Goal: Transaction & Acquisition: Purchase product/service

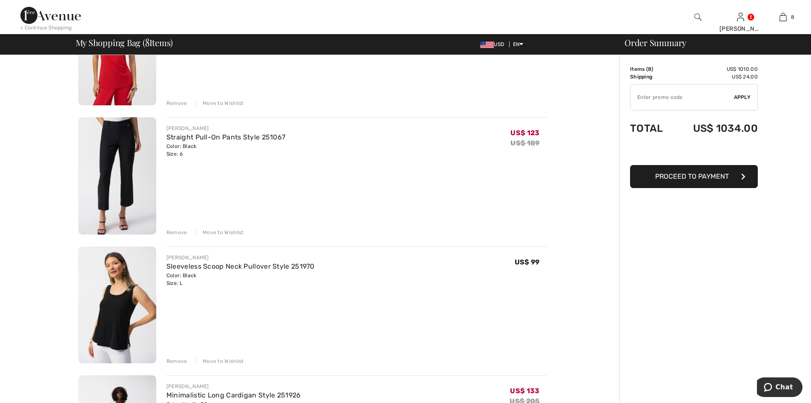
scroll to position [596, 0]
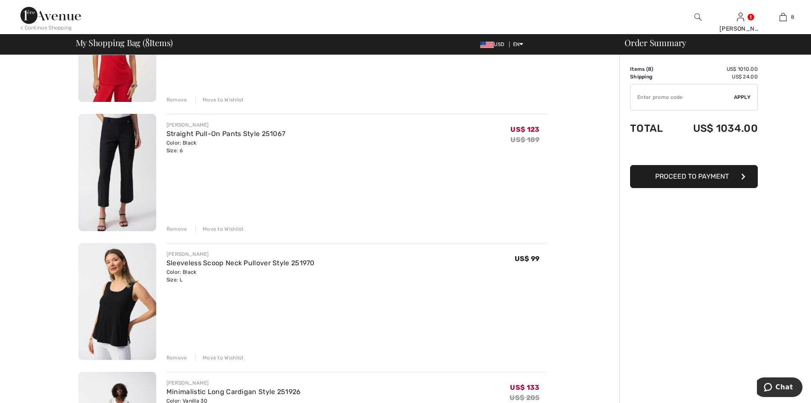
click at [125, 150] on img at bounding box center [117, 172] width 78 height 117
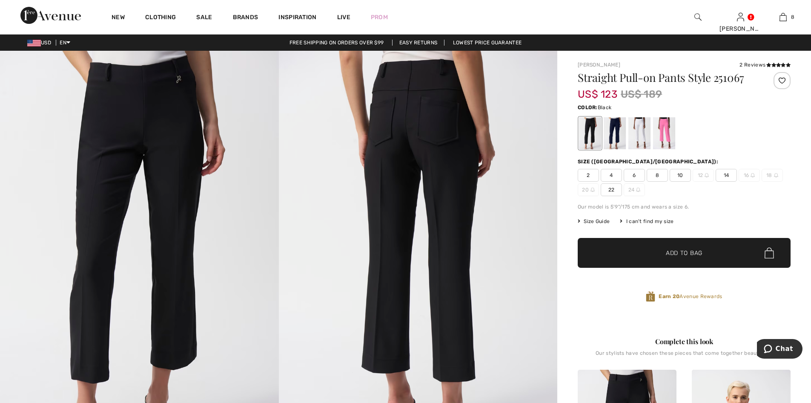
click at [53, 16] on img at bounding box center [50, 15] width 60 height 17
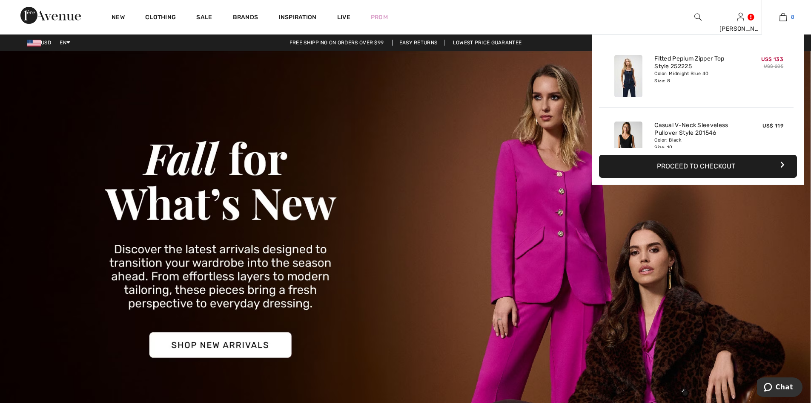
click at [784, 15] on img at bounding box center [783, 17] width 7 height 10
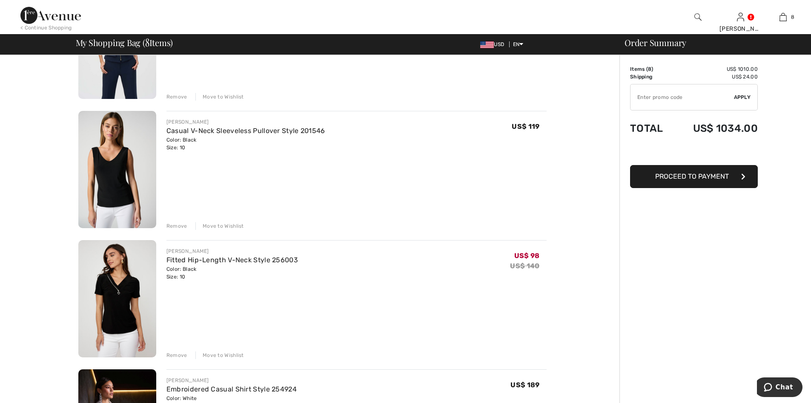
scroll to position [85, 0]
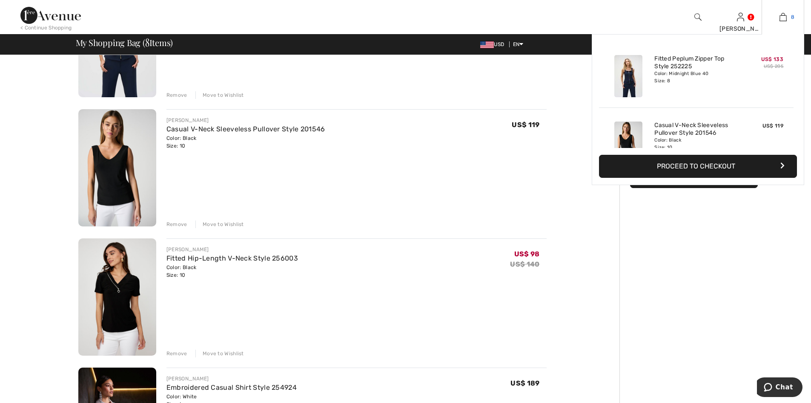
click at [781, 15] on img at bounding box center [783, 17] width 7 height 10
click at [784, 19] on img at bounding box center [783, 17] width 7 height 10
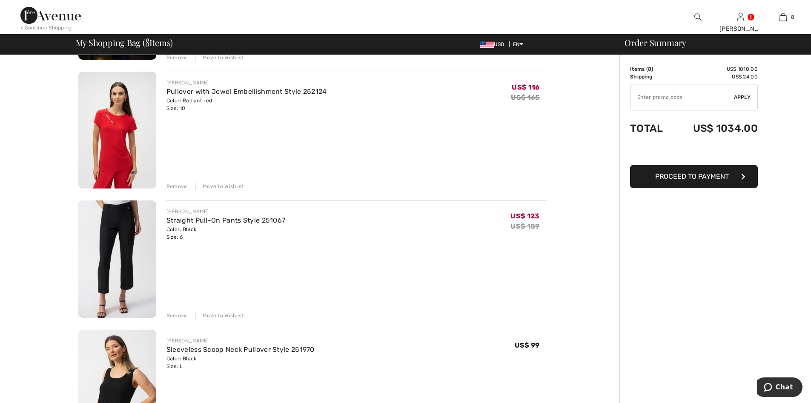
scroll to position [511, 0]
click at [113, 228] on img at bounding box center [117, 257] width 78 height 117
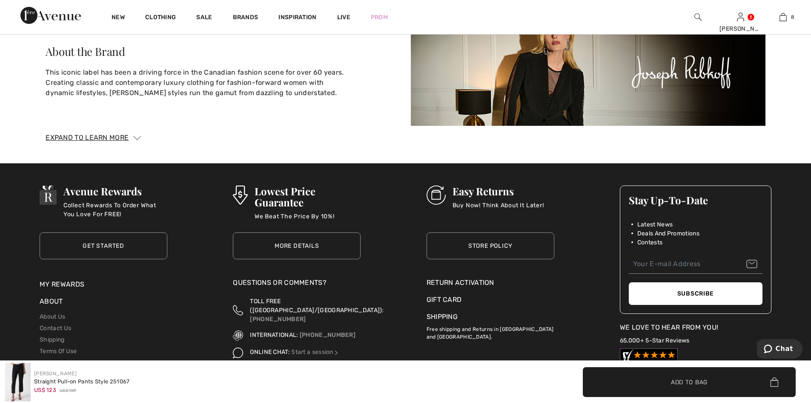
scroll to position [2172, 0]
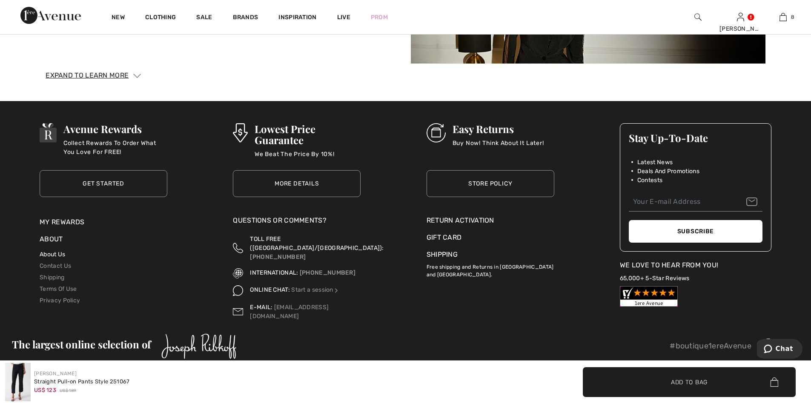
click at [59, 256] on link "About Us" at bounding box center [53, 253] width 26 height 7
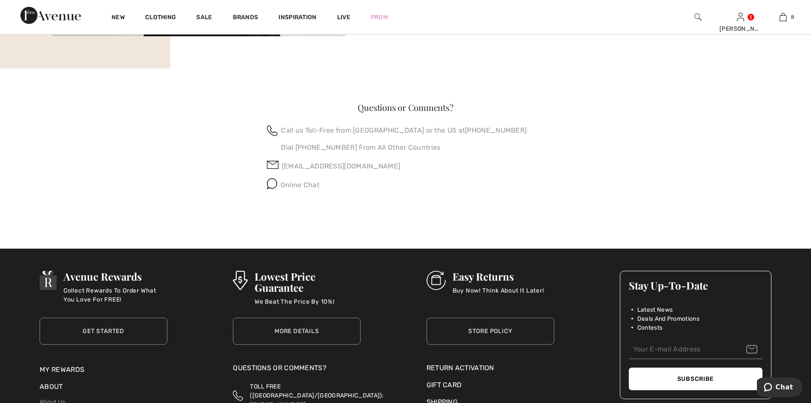
scroll to position [795, 0]
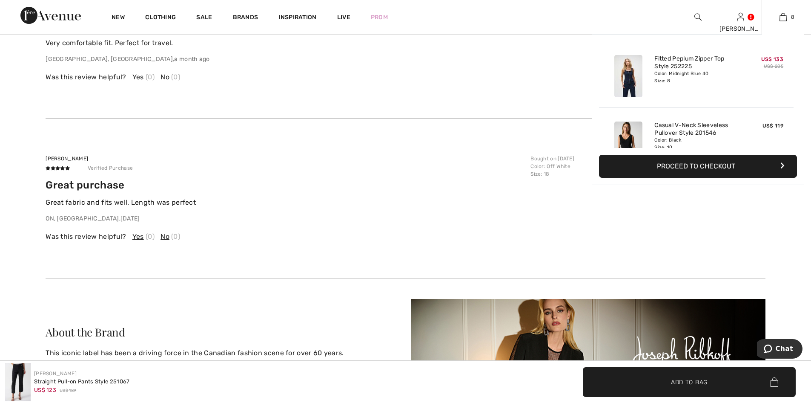
click at [717, 168] on button "Proceed to Checkout" at bounding box center [698, 166] width 198 height 23
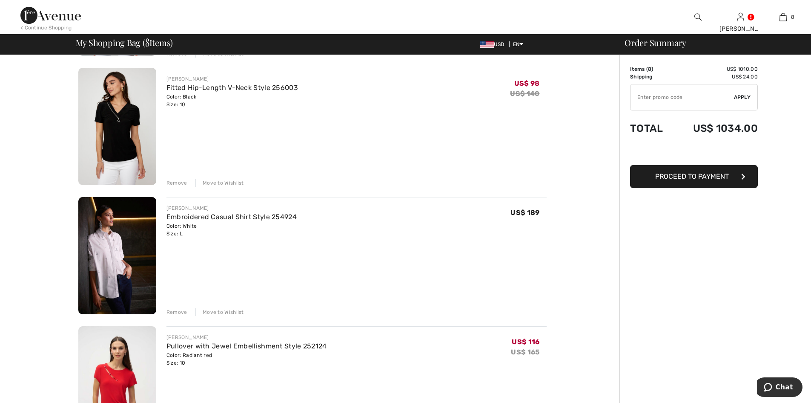
scroll to position [298, 0]
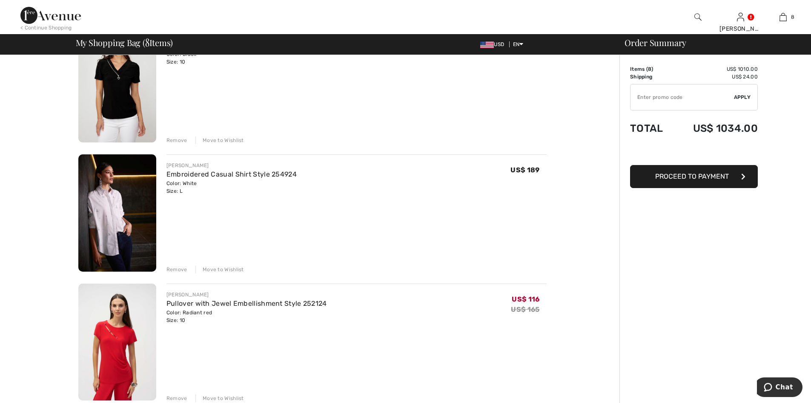
click at [227, 270] on div "Move to Wishlist" at bounding box center [220, 269] width 49 height 8
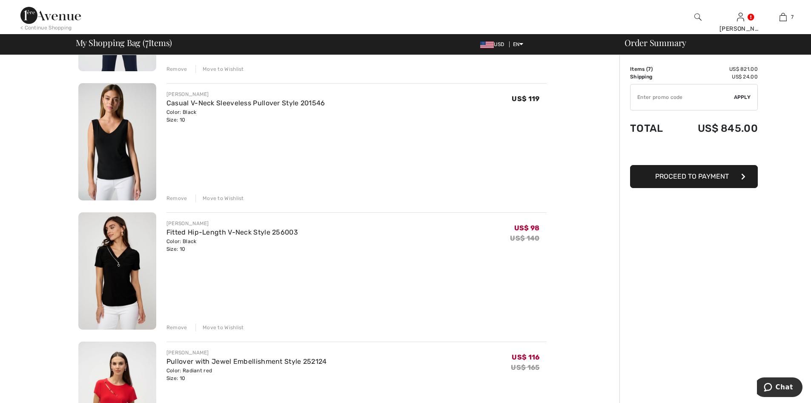
scroll to position [0, 0]
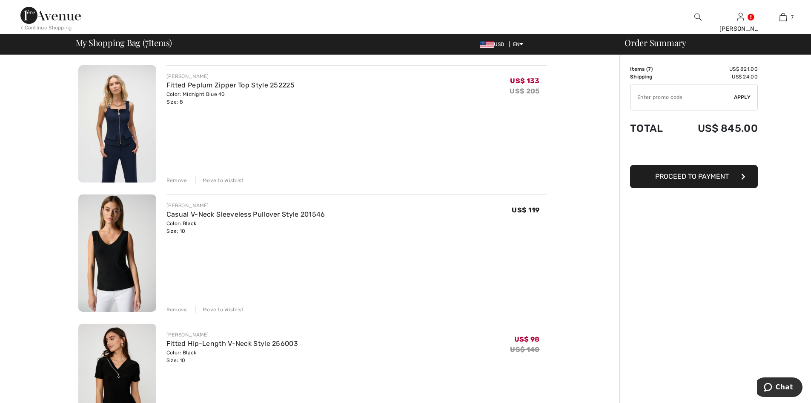
click at [230, 180] on div "Move to Wishlist" at bounding box center [220, 180] width 49 height 8
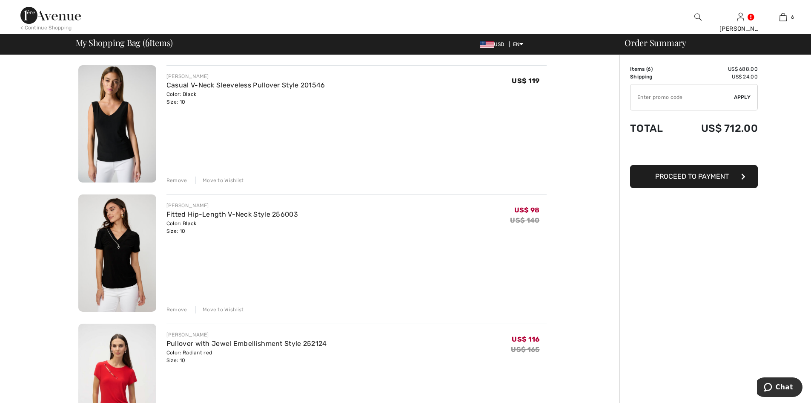
click at [222, 182] on div "Move to Wishlist" at bounding box center [220, 180] width 49 height 8
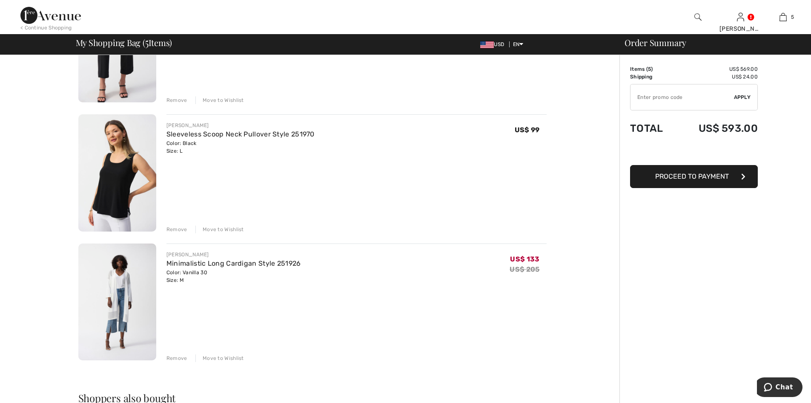
scroll to position [383, 0]
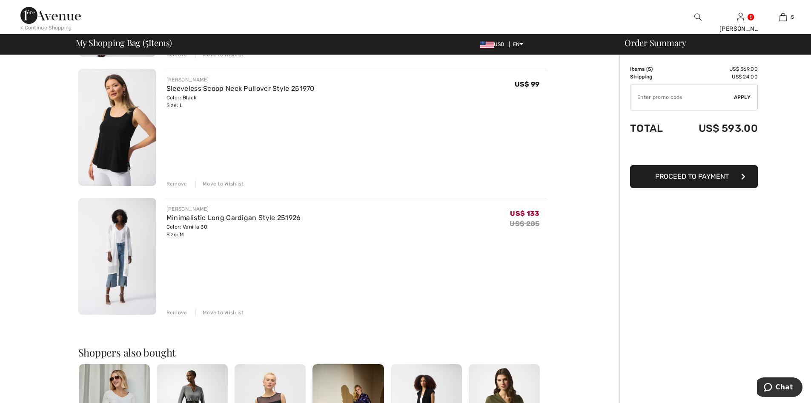
click at [227, 182] on div "Move to Wishlist" at bounding box center [220, 184] width 49 height 8
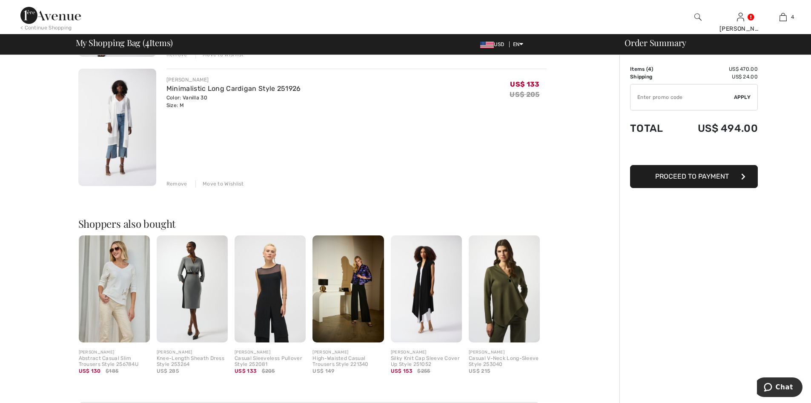
click at [227, 181] on div "Move to Wishlist" at bounding box center [220, 184] width 49 height 8
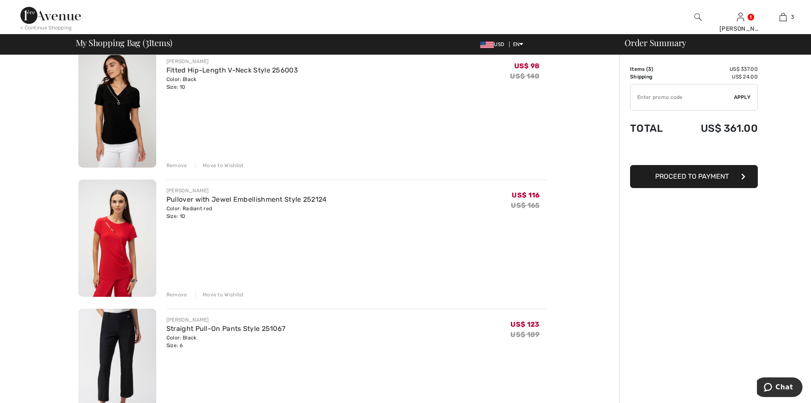
scroll to position [0, 0]
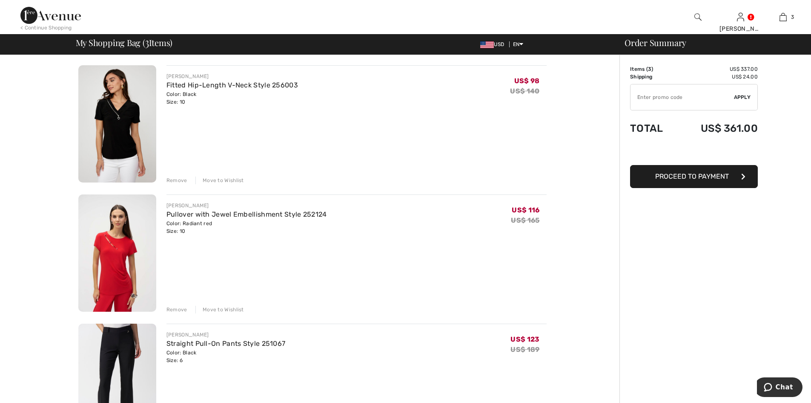
click at [697, 177] on span "Proceed to Payment" at bounding box center [693, 176] width 74 height 8
click at [687, 176] on span "Proceed to Payment" at bounding box center [693, 176] width 74 height 8
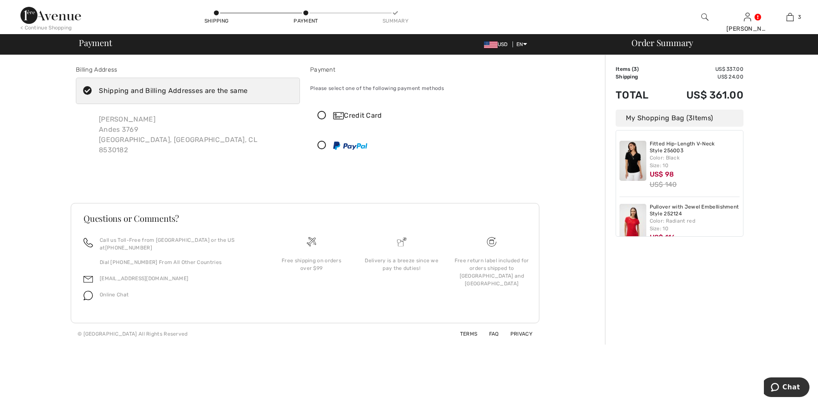
click at [138, 132] on div "Maria Magaly Gonzalez Andes 3769 Santiago, Quinta normal, CL 8530182" at bounding box center [178, 134] width 172 height 55
click at [210, 118] on div "Maria Magaly Gonzalez Andes 3769 Santiago, Quinta normal, CL 8530182" at bounding box center [188, 134] width 224 height 55
click at [226, 78] on label "Shipping and Billing Addresses are the same" at bounding box center [188, 91] width 224 height 26
click at [247, 78] on input "Shipping and Billing Addresses are the same" at bounding box center [250, 91] width 6 height 26
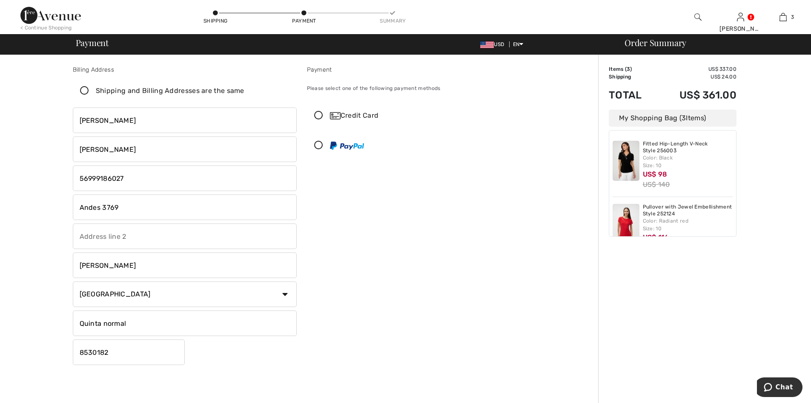
checkbox input "false"
drag, startPoint x: 151, startPoint y: 207, endPoint x: 35, endPoint y: 208, distance: 116.3
click at [35, 208] on div "Billing Address Shipping and Billing Addresses are the same Maria Magaly Gonzal…" at bounding box center [301, 302] width 593 height 495
type input "664"
type input "oddysey way"
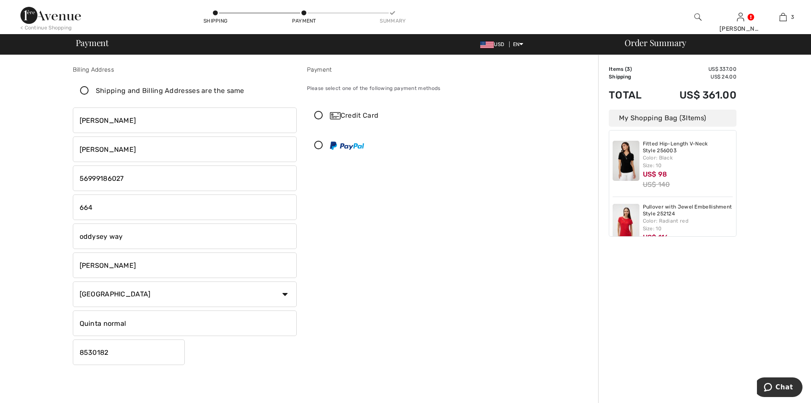
click at [133, 260] on input "Santiago" at bounding box center [185, 265] width 224 height 26
click at [126, 270] on input "Santiago" at bounding box center [185, 265] width 224 height 26
click at [142, 292] on select "Country Canada United States Afghanistan Aland Islands Albania Algeria American…" at bounding box center [185, 294] width 224 height 26
click at [130, 294] on select "Country Canada United States Afghanistan Aland Islands Albania Algeria American…" at bounding box center [185, 294] width 224 height 26
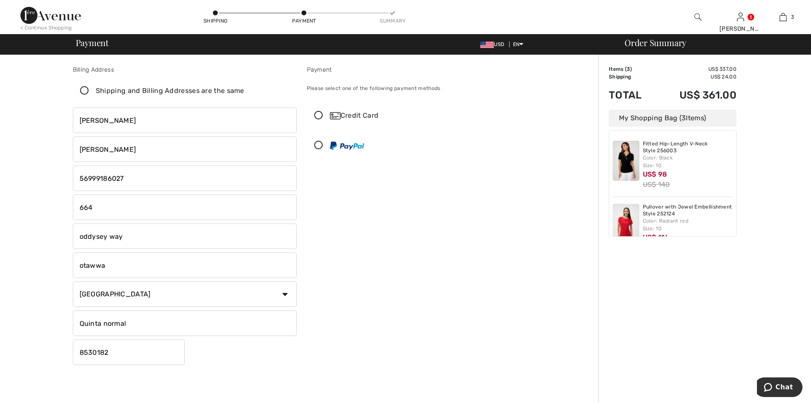
click at [119, 270] on input "otawwa" at bounding box center [185, 265] width 224 height 26
type input "ottawa"
click at [115, 291] on select "Country Canada United States Afghanistan Aland Islands Albania Algeria American…" at bounding box center [185, 294] width 224 height 26
select select "CA"
click at [73, 281] on select "Country Canada United States Afghanistan Aland Islands Albania Algeria American…" at bounding box center [185, 294] width 224 height 26
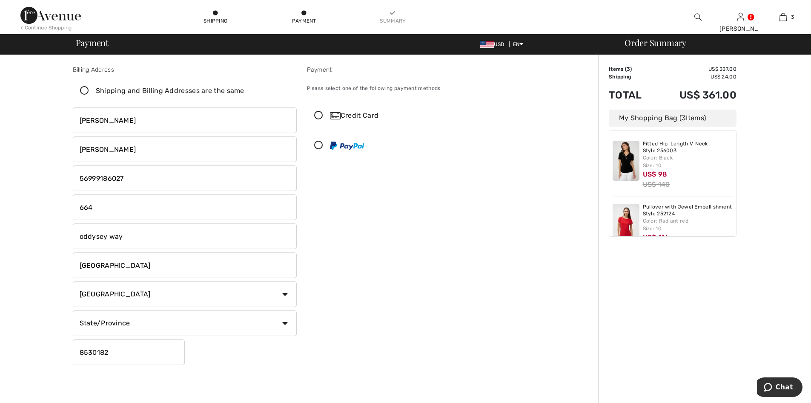
click at [160, 331] on select "State/Province Alberta British Columbia Manitoba New Brunswick Newfoundland and…" at bounding box center [185, 323] width 224 height 26
select select "ON"
click at [73, 310] on select "State/Province Alberta British Columbia Manitoba New Brunswick Newfoundland and…" at bounding box center [185, 323] width 224 height 26
click at [170, 350] on input "8530182" at bounding box center [129, 352] width 112 height 26
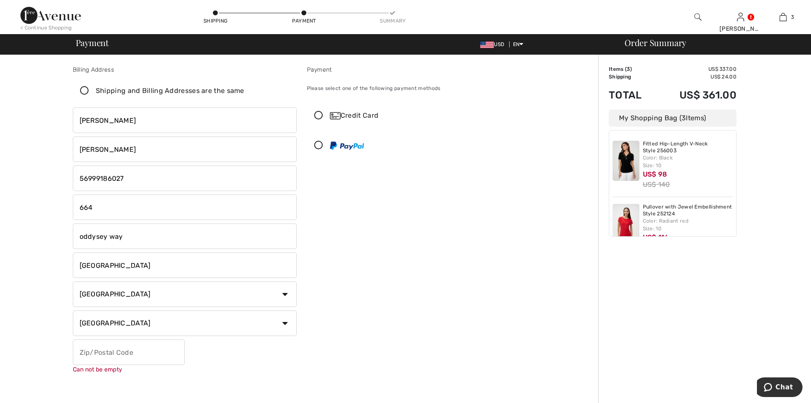
paste input "J0X 2G0"
type input "J0X2G0"
click at [436, 253] on div "Payment Please select one of the following payment methods Credit Card 1 2 3 4 …" at bounding box center [419, 221] width 234 height 312
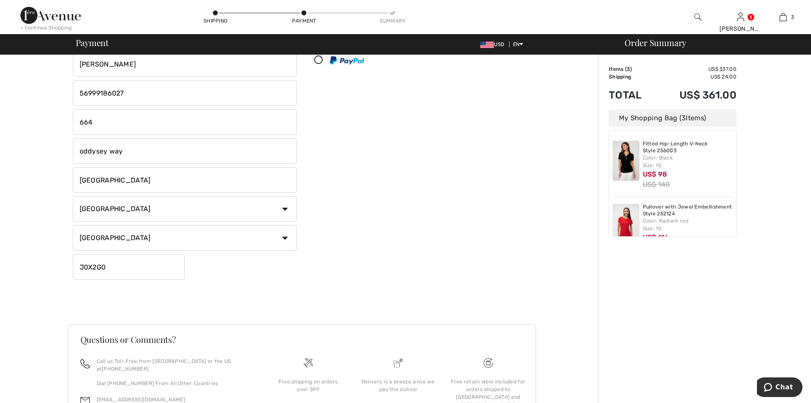
click at [408, 314] on div "Billing Address Shipping and Billing Addresses are the same Maria Magaly Gonzal…" at bounding box center [302, 142] width 469 height 364
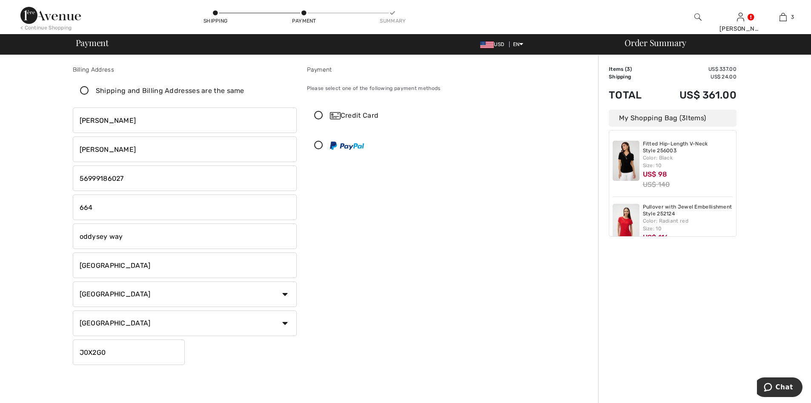
click at [321, 113] on icon at bounding box center [319, 115] width 23 height 9
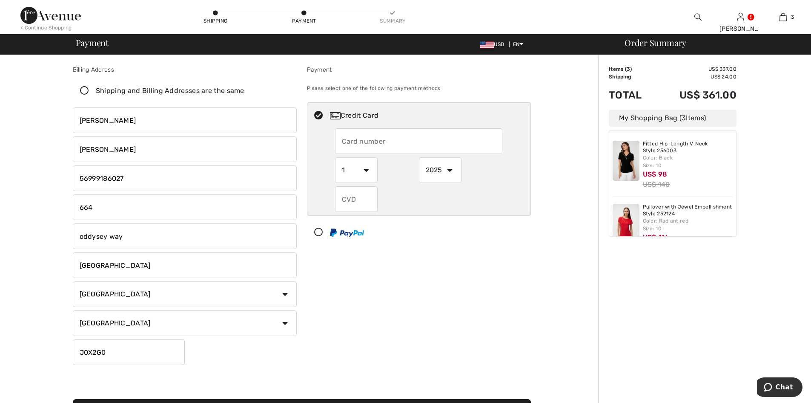
click at [376, 143] on input "text" at bounding box center [418, 141] width 167 height 26
type input "4406121001453659"
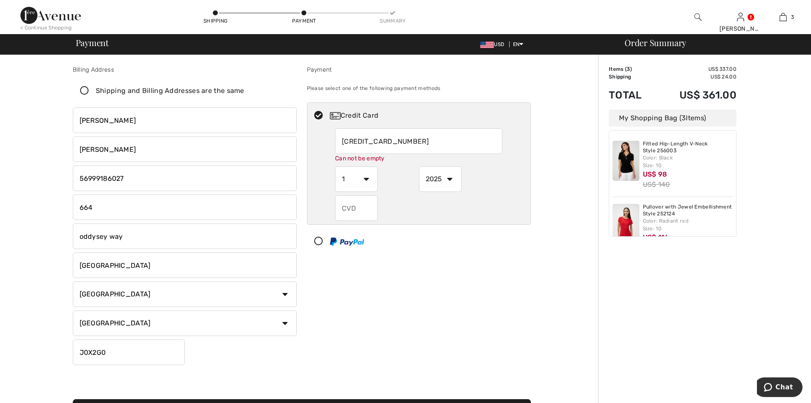
select select "8"
select select "2027"
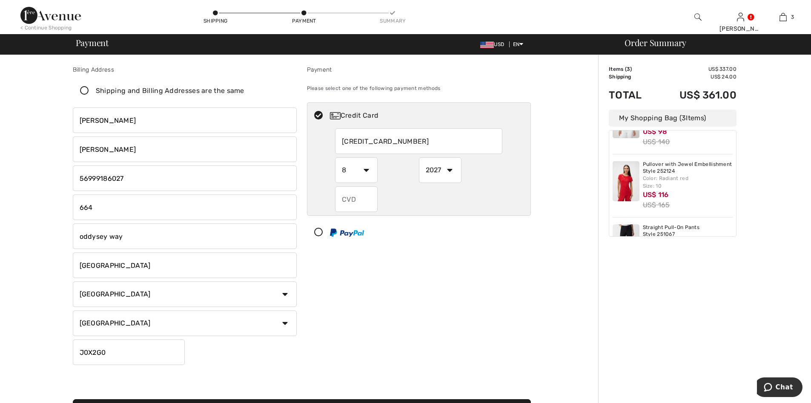
drag, startPoint x: 397, startPoint y: 235, endPoint x: 18, endPoint y: 138, distance: 390.6
click at [18, 138] on div "Billing Address Shipping and Billing Addresses are the same Maria Magaly Gonzal…" at bounding box center [301, 314] width 593 height 518
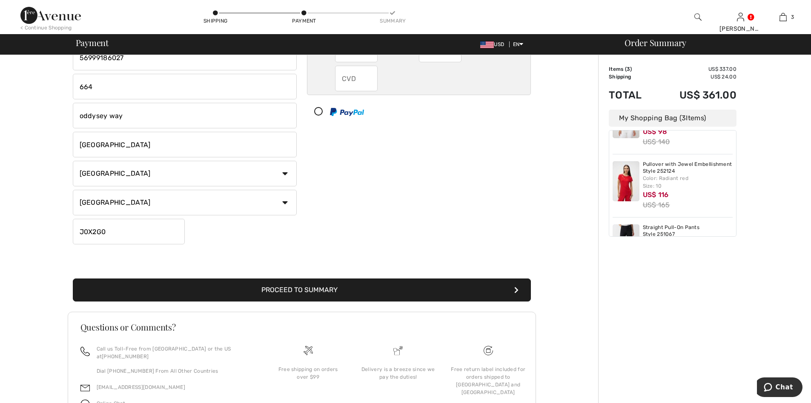
scroll to position [128, 0]
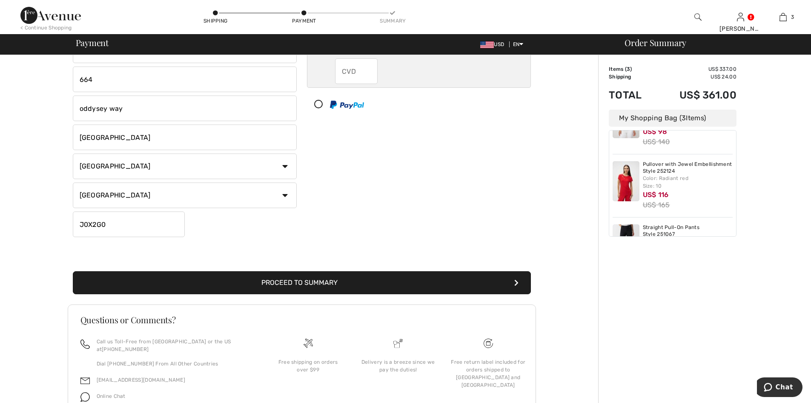
click at [331, 285] on button "Proceed to Summary" at bounding box center [302, 282] width 458 height 23
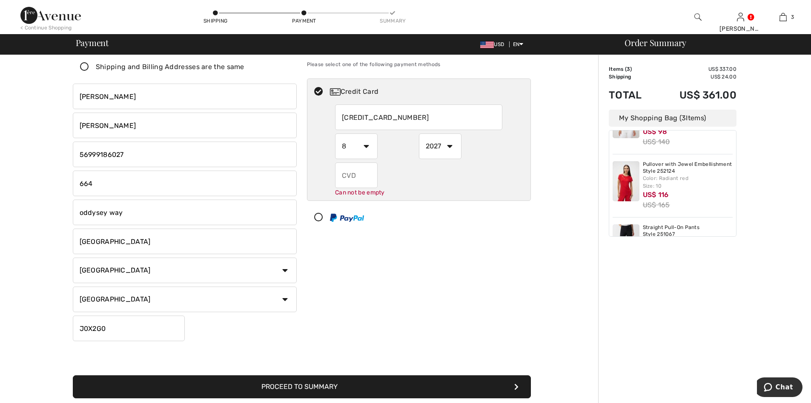
scroll to position [0, 0]
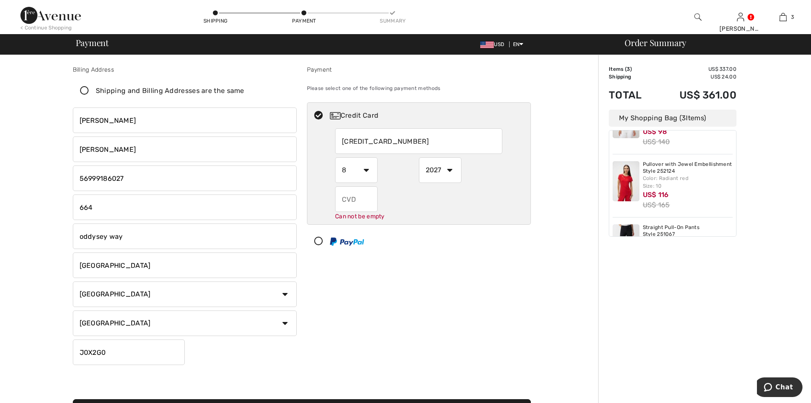
click at [319, 242] on icon at bounding box center [319, 241] width 23 height 9
select select "1"
select select "2025"
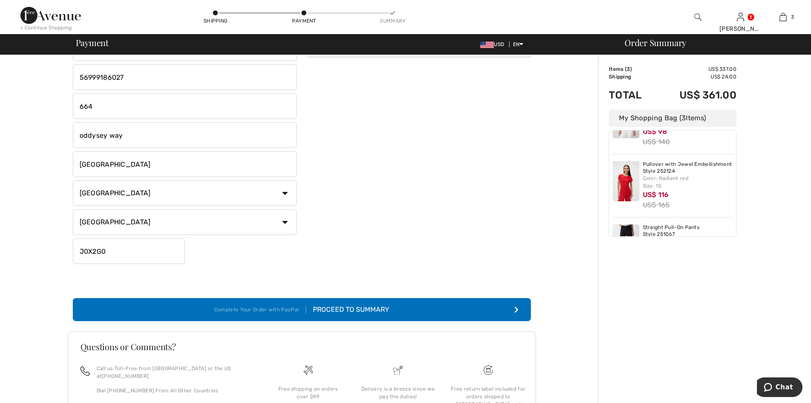
scroll to position [128, 0]
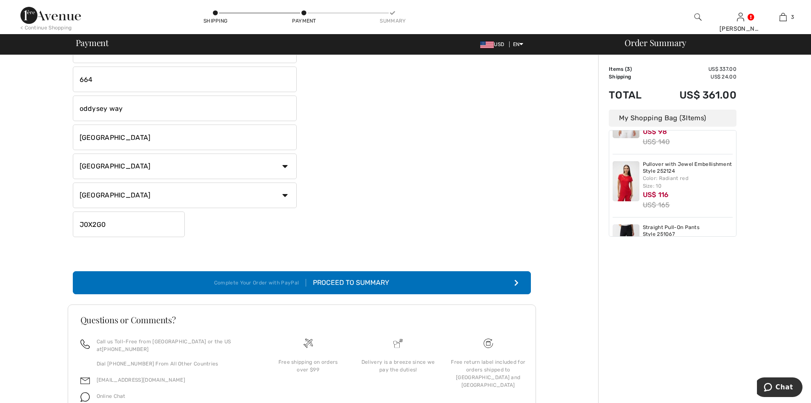
click at [335, 275] on button "Complete Your Order with PayPal Proceed to Summary" at bounding box center [302, 282] width 458 height 23
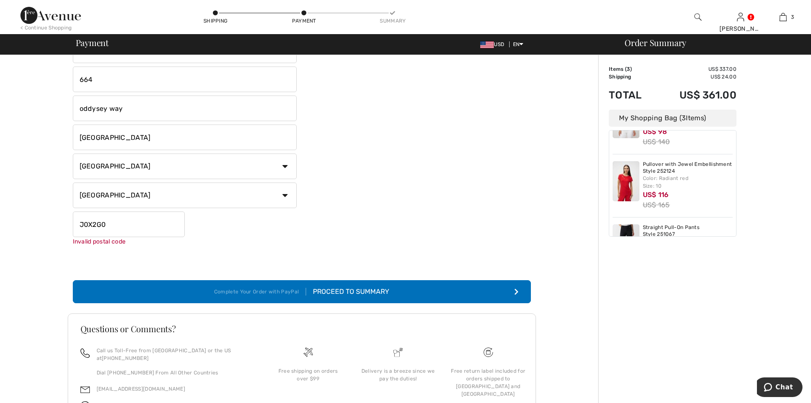
click at [126, 219] on input "J0X2G0" at bounding box center [129, 224] width 112 height 26
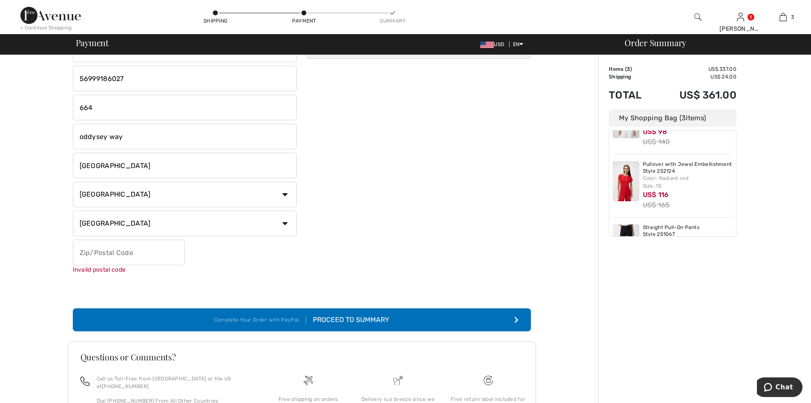
scroll to position [85, 0]
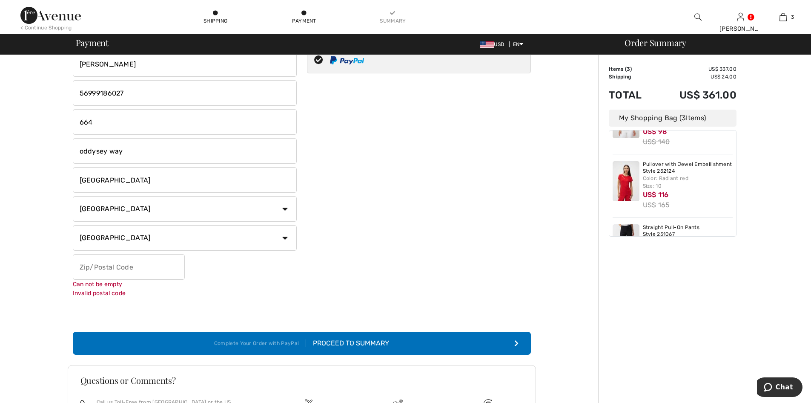
click at [132, 270] on input "text" at bounding box center [129, 267] width 112 height 26
paste input "K1A 0A1"
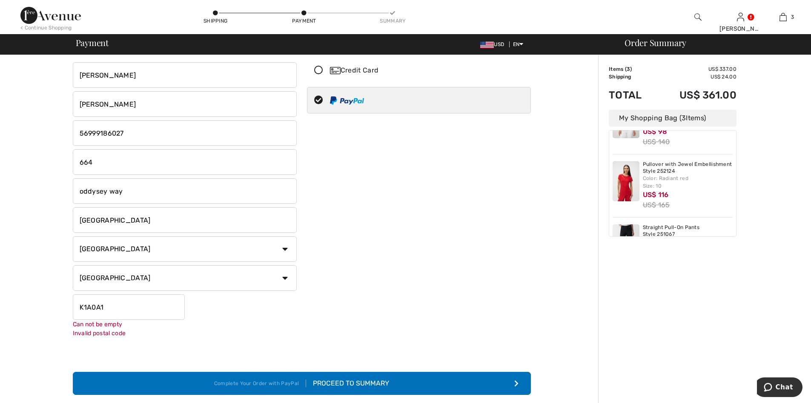
scroll to position [0, 0]
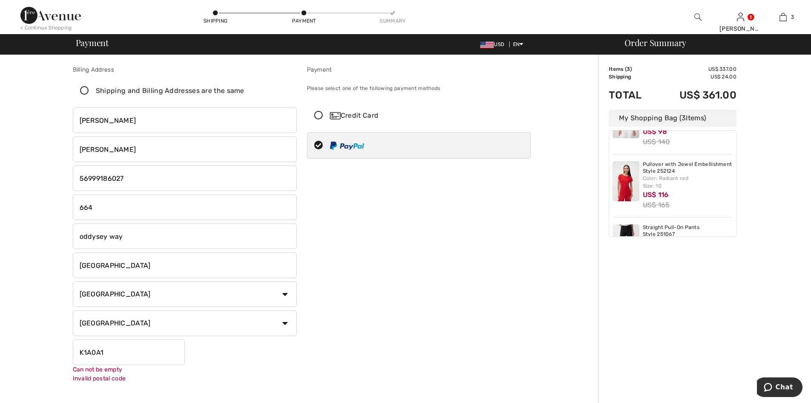
type input "K1A0A1"
click at [319, 115] on icon at bounding box center [319, 115] width 23 height 9
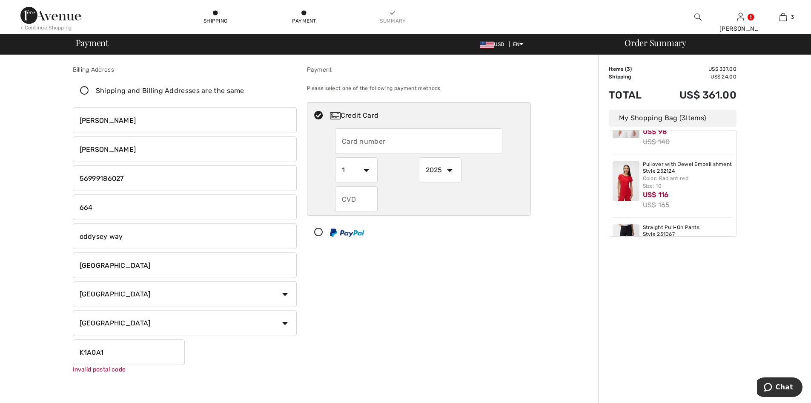
click at [355, 146] on input "text" at bounding box center [418, 141] width 167 height 26
type input "4406121001453659"
select select "8"
select select "2027"
click at [363, 196] on input "text" at bounding box center [356, 199] width 43 height 26
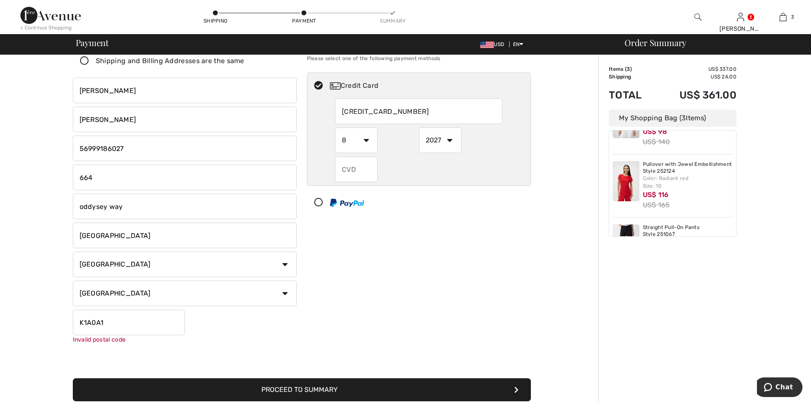
scroll to position [43, 0]
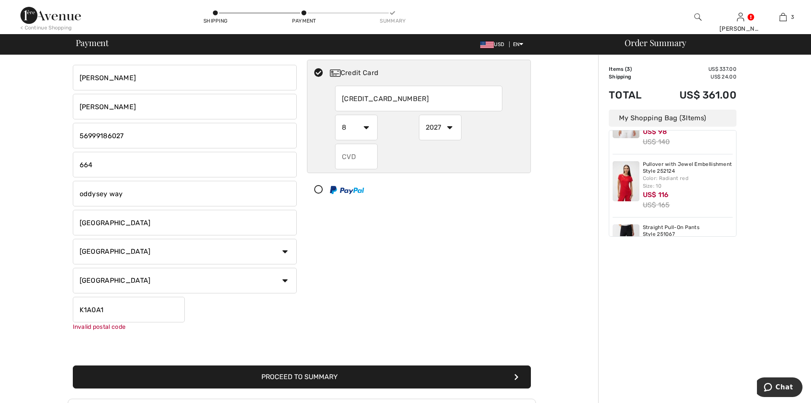
click at [104, 304] on input "K1A0A1" at bounding box center [129, 309] width 112 height 26
drag, startPoint x: 105, startPoint y: 312, endPoint x: 45, endPoint y: 305, distance: 60.0
click at [45, 305] on div "Billing Address Shipping and Billing Addresses are the same Maria Magaly Gonzal…" at bounding box center [301, 275] width 593 height 527
click at [145, 311] on input "K1T0T5" at bounding box center [129, 309] width 112 height 26
type input "K1T0T5"
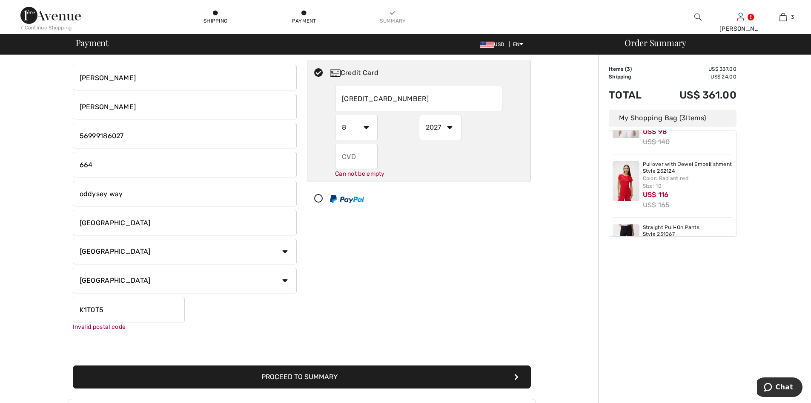
click at [261, 314] on div "Maria Magaly Gonzalez 664 oddysey way ottawa Country Canada United States Afgha…" at bounding box center [185, 198] width 224 height 266
click at [242, 320] on div "Maria Magaly Gonzalez 664 oddysey way ottawa Country Canada United States Afgha…" at bounding box center [185, 198] width 224 height 266
click at [132, 303] on input "K1T0T5" at bounding box center [129, 309] width 112 height 26
drag, startPoint x: 236, startPoint y: 331, endPoint x: 234, endPoint y: 326, distance: 5.3
click at [236, 331] on div "Billing Address Shipping and Billing Addresses are the same Maria Magaly Gonzal…" at bounding box center [185, 179] width 234 height 312
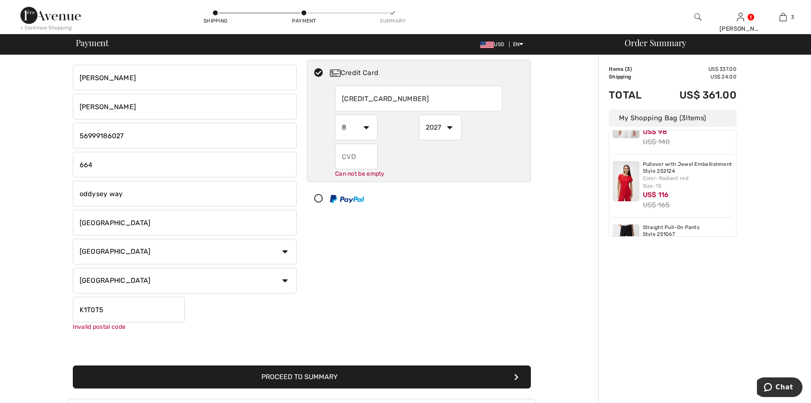
click at [258, 316] on div "Maria Magaly Gonzalez 664 oddysey way ottawa Country Canada United States Afgha…" at bounding box center [185, 198] width 224 height 266
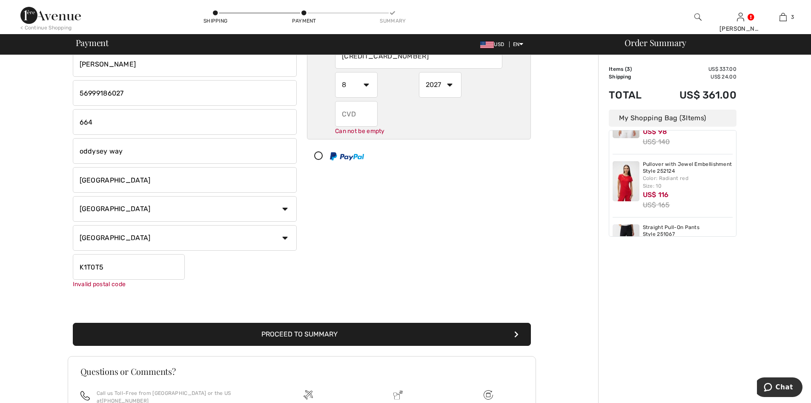
click at [337, 338] on button "Proceed to Summary" at bounding box center [302, 333] width 458 height 23
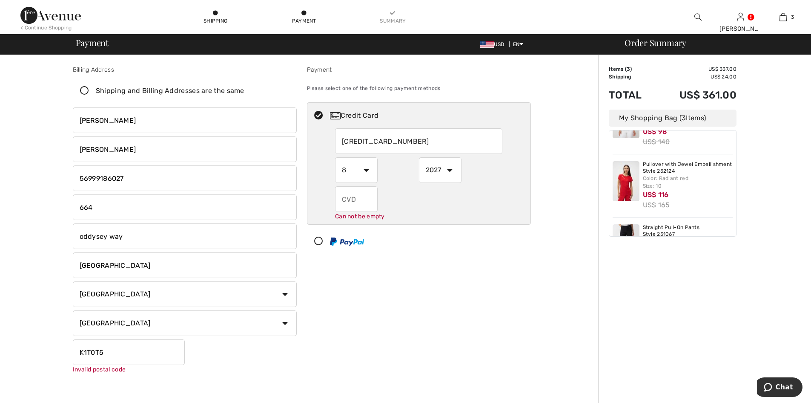
click at [360, 193] on input "text" at bounding box center [356, 199] width 43 height 26
click at [358, 196] on input "text" at bounding box center [356, 199] width 43 height 26
type input "439"
click at [423, 251] on div "Payment Please select one of the following payment methods Credit Card 44061210…" at bounding box center [419, 221] width 234 height 312
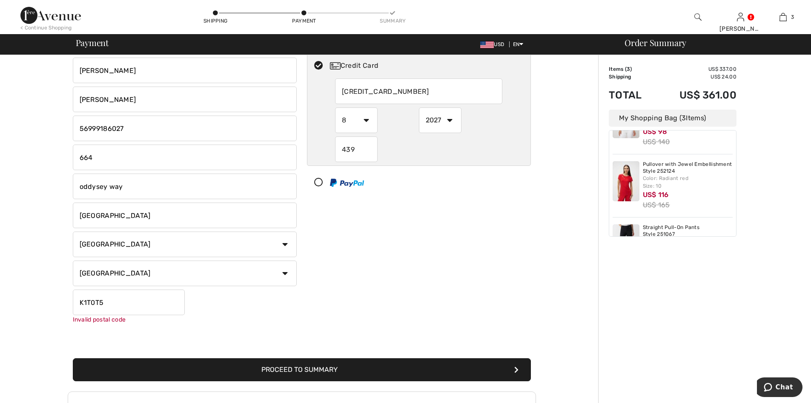
scroll to position [128, 0]
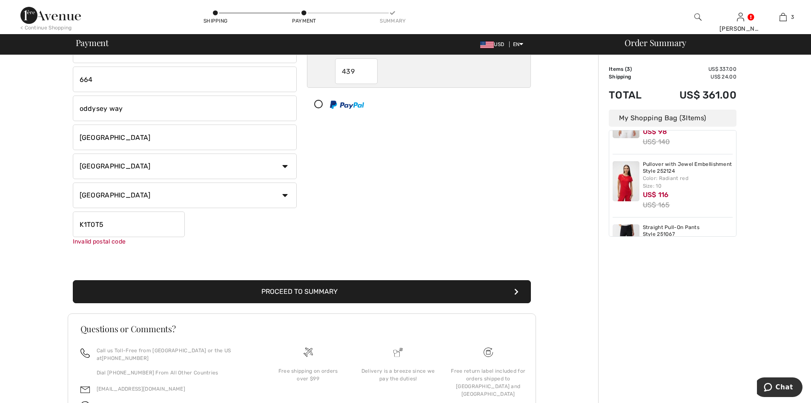
click at [283, 286] on button "Proceed to Summary" at bounding box center [302, 291] width 458 height 23
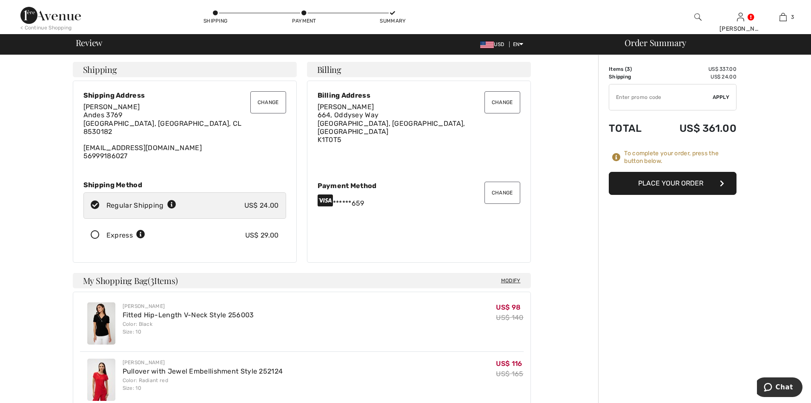
click at [41, 19] on img at bounding box center [50, 15] width 60 height 17
